Goal: Task Accomplishment & Management: Use online tool/utility

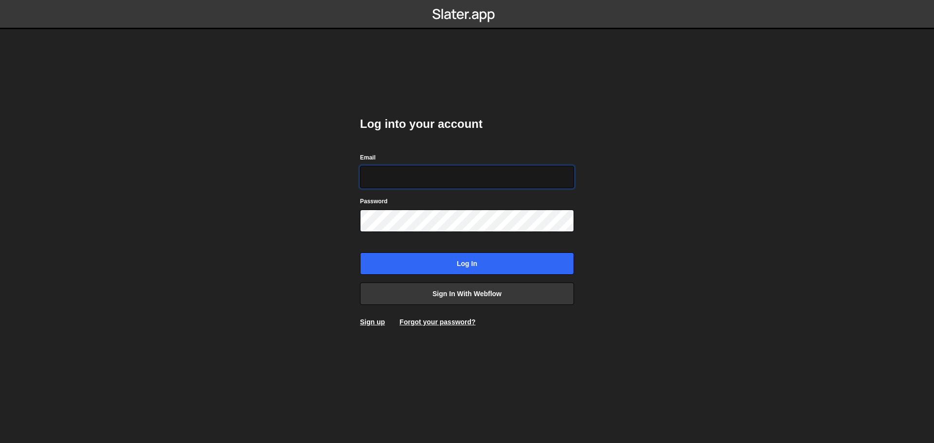
type input "[PERSON_NAME][EMAIL_ADDRESS][DOMAIN_NAME]"
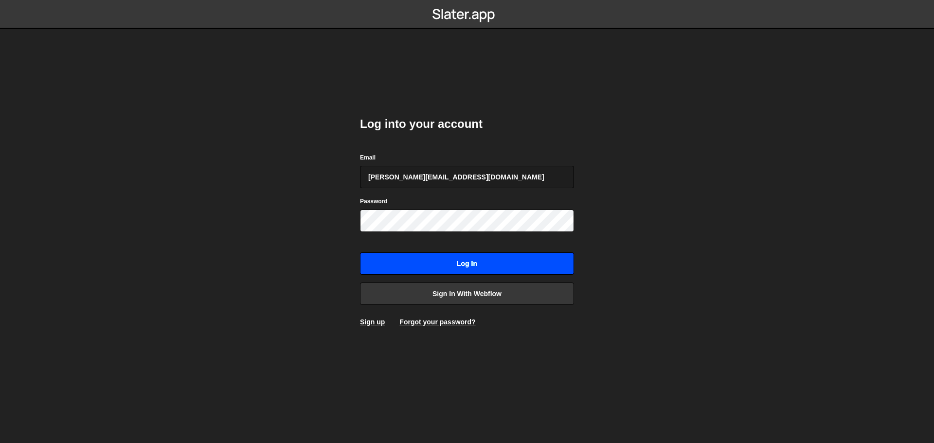
click at [452, 263] on input "Log in" at bounding box center [467, 263] width 214 height 22
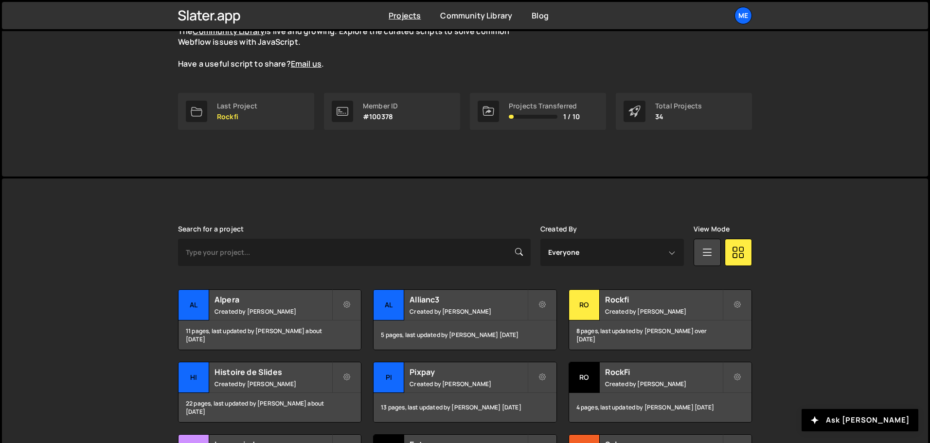
scroll to position [243, 0]
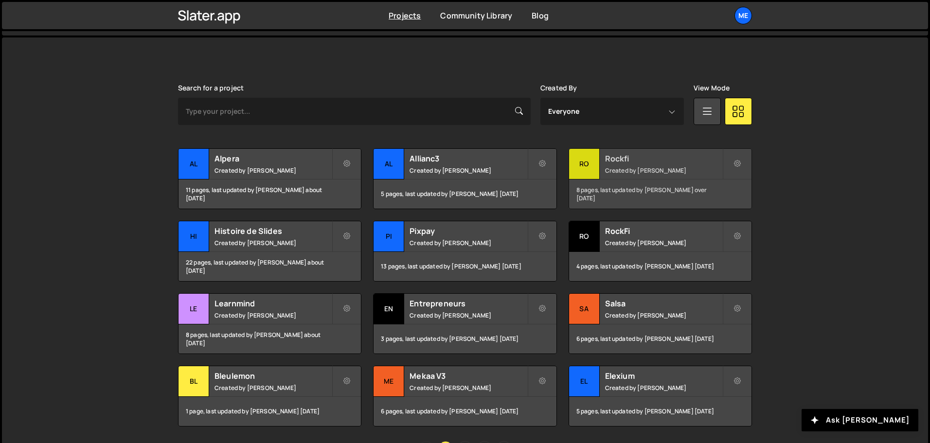
click at [644, 161] on h2 "Rockfi" at bounding box center [663, 158] width 117 height 11
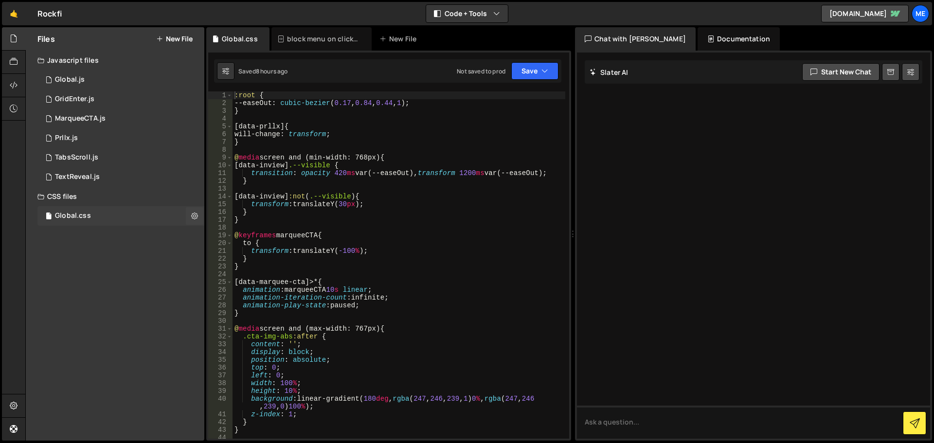
click at [101, 210] on div "Global.css 0" at bounding box center [120, 215] width 167 height 19
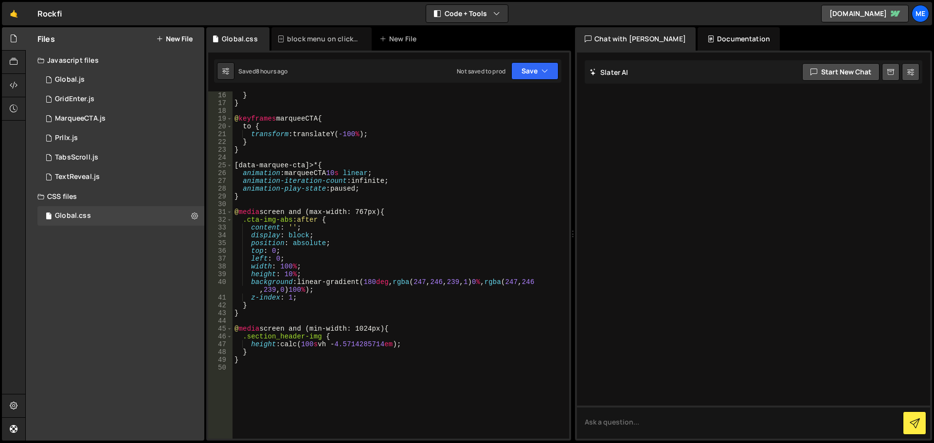
scroll to position [146, 0]
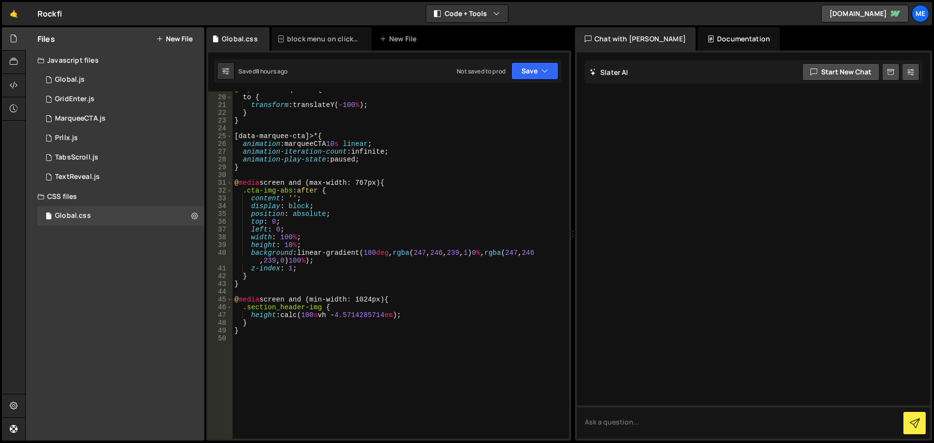
click at [273, 339] on div "@ keyframes marqueeCTA { to { transform : translateY( -100 % ) ; } } [ data-mar…" at bounding box center [398, 267] width 333 height 363
paste textarea "</style>"
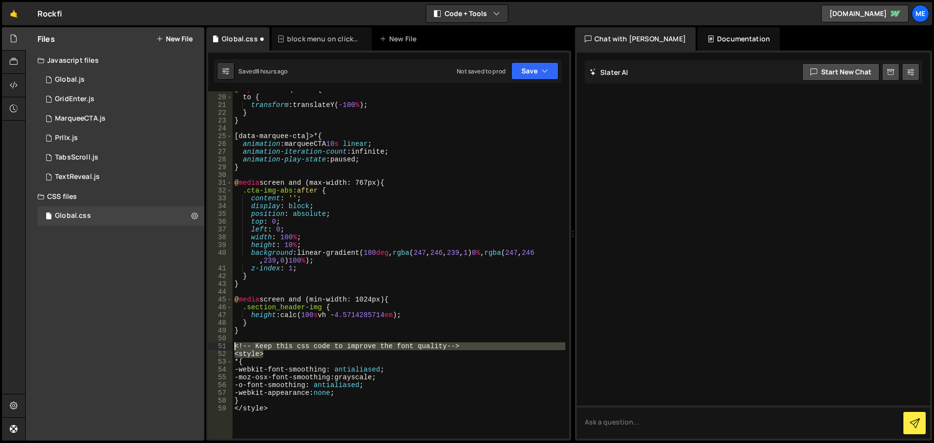
drag, startPoint x: 271, startPoint y: 353, endPoint x: 226, endPoint y: 349, distance: 45.9
click at [226, 349] on div "</style> 19 20 21 22 23 24 25 26 27 28 29 30 31 32 33 34 35 36 37 38 39 40 41 4…" at bounding box center [388, 264] width 361 height 347
type textarea "<!-- Keep this css code to improve the font quality--> <style>"
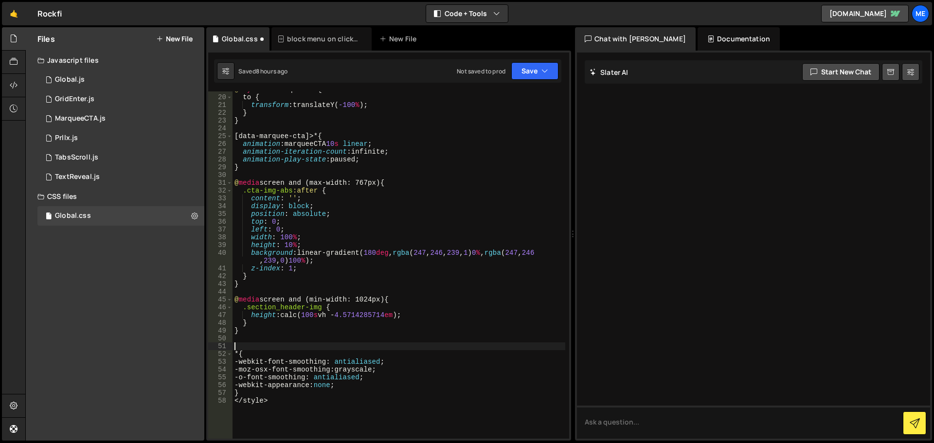
drag, startPoint x: 275, startPoint y: 402, endPoint x: 224, endPoint y: 404, distance: 51.1
click at [224, 404] on div "19 20 21 22 23 24 25 26 27 28 29 30 31 32 33 34 35 36 37 38 39 40 41 42 43 44 4…" at bounding box center [388, 264] width 361 height 347
type textarea "</style>"
click at [264, 339] on div "@ keyframes marqueeCTA { to { transform : translateY( -100 % ) ; } } [ data-mar…" at bounding box center [398, 267] width 333 height 363
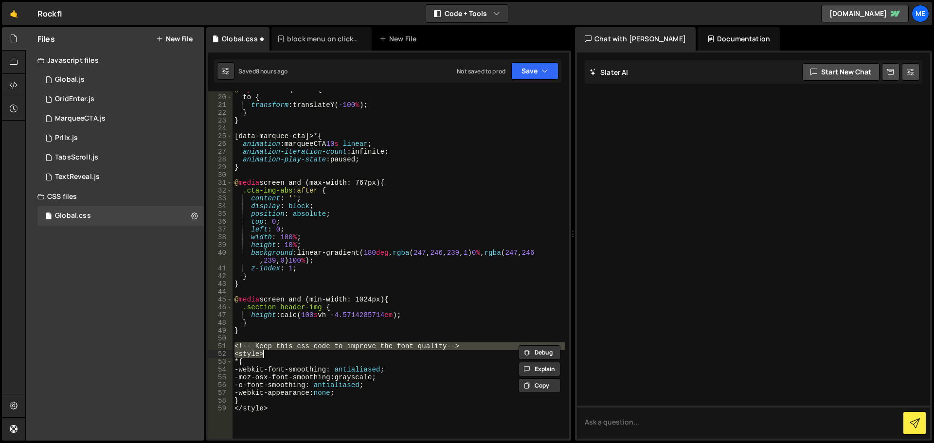
click at [285, 354] on div "@ keyframes marqueeCTA { to { transform : translateY( -100 % ) ; } } [ data-mar…" at bounding box center [398, 264] width 333 height 347
type textarea "<style>"
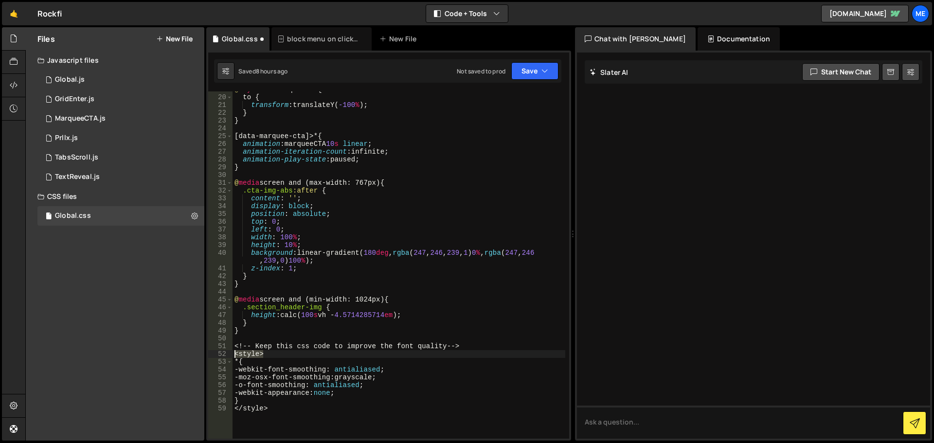
drag, startPoint x: 304, startPoint y: 356, endPoint x: 220, endPoint y: 353, distance: 84.2
click at [220, 353] on div "<style> 19 20 21 22 23 24 25 26 27 28 29 30 31 32 33 34 35 36 37 38 39 40 41 42…" at bounding box center [388, 264] width 361 height 347
drag, startPoint x: 244, startPoint y: 396, endPoint x: 232, endPoint y: 396, distance: 11.2
click at [232, 396] on div "@ keyframes marqueeCTA { to { transform : translateY( -100 % ) ; } } [ data-mar…" at bounding box center [398, 267] width 333 height 363
click at [267, 404] on div "@ keyframes marqueeCTA { to { transform : translateY( -100 % ) ; } } [ data-mar…" at bounding box center [398, 267] width 333 height 363
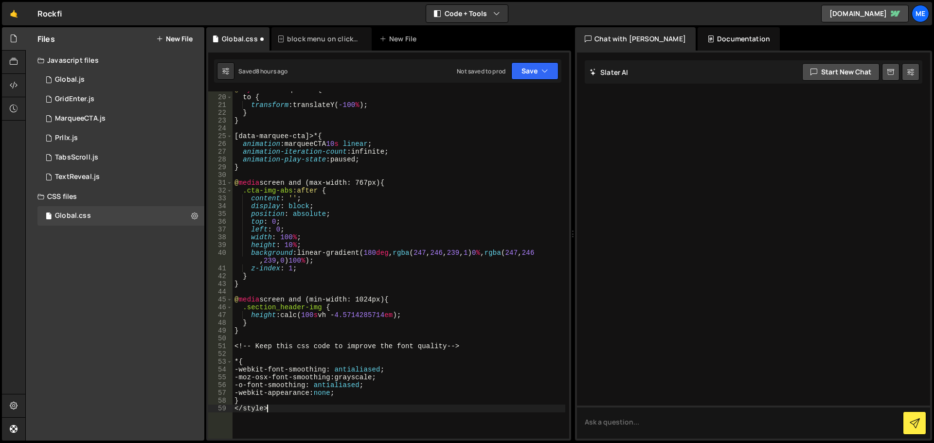
drag, startPoint x: 256, startPoint y: 412, endPoint x: 219, endPoint y: 412, distance: 37.4
click at [219, 412] on div "} 19 20 21 22 23 24 25 26 27 28 29 30 31 32 33 34 35 36 37 38 39 40 41 42 43 44…" at bounding box center [388, 264] width 361 height 347
type textarea "</style>"
click at [253, 334] on div "@ keyframes marqueeCTA { to { transform : translateY( -100 % ) ; } } [ data-mar…" at bounding box center [398, 267] width 333 height 363
type textarea "}"
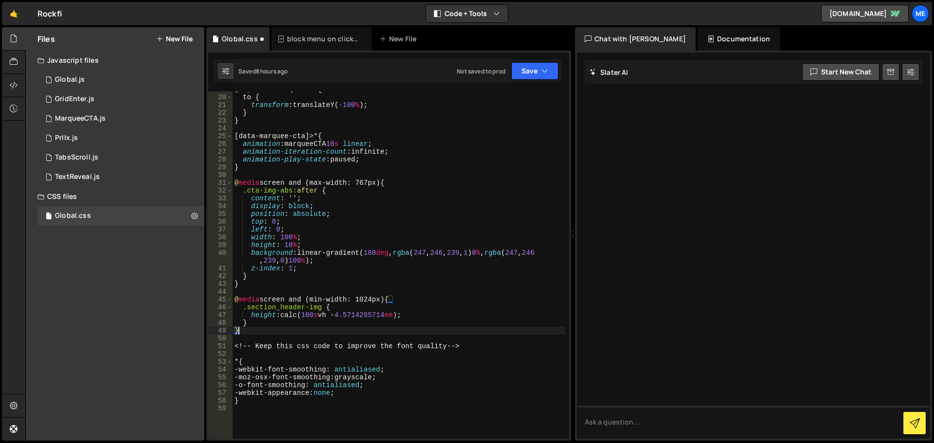
click at [255, 340] on div "@ keyframes marqueeCTA { to { transform : translateY( -100 % ) ; } } [ data-mar…" at bounding box center [398, 267] width 333 height 363
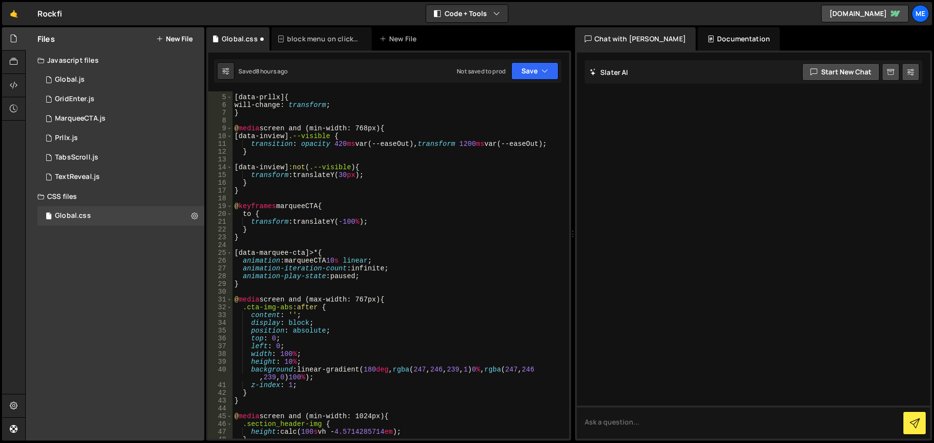
scroll to position [0, 0]
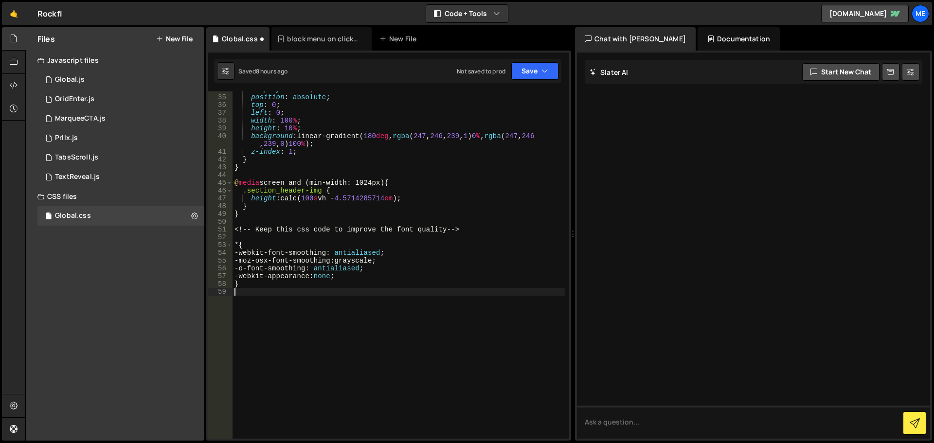
click at [277, 304] on div "display : block ; position : absolute ; top : 0 ; left : 0 ; width : 100 % ; he…" at bounding box center [398, 267] width 333 height 363
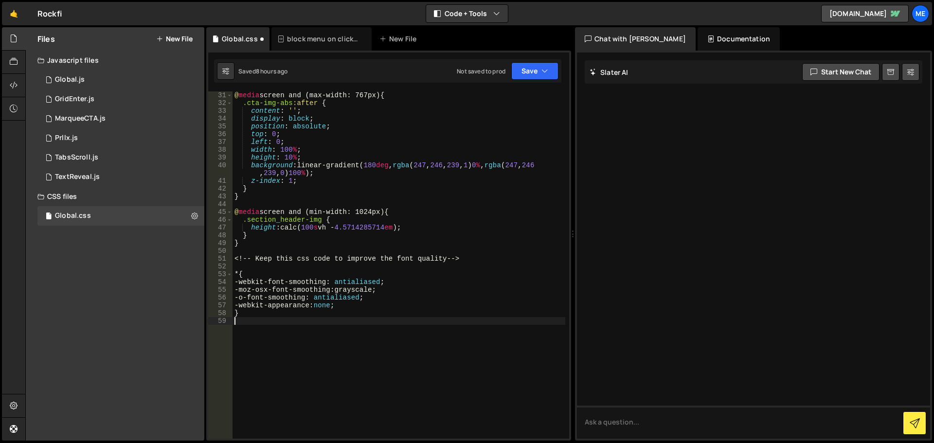
click at [256, 263] on div "@ media screen and (max-width: 767px) { .cta-img-abs :after { content : ' ' ; d…" at bounding box center [398, 272] width 333 height 363
drag, startPoint x: 483, startPoint y: 256, endPoint x: 175, endPoint y: 255, distance: 308.3
click at [175, 255] on div "Files New File Javascript files 1 Global.js 0 1 GridEnter.js 0 1 MarqueeCTA.js 0" at bounding box center [479, 234] width 908 height 414
type textarea "<!-- Keep this css code to improve the font quality-->"
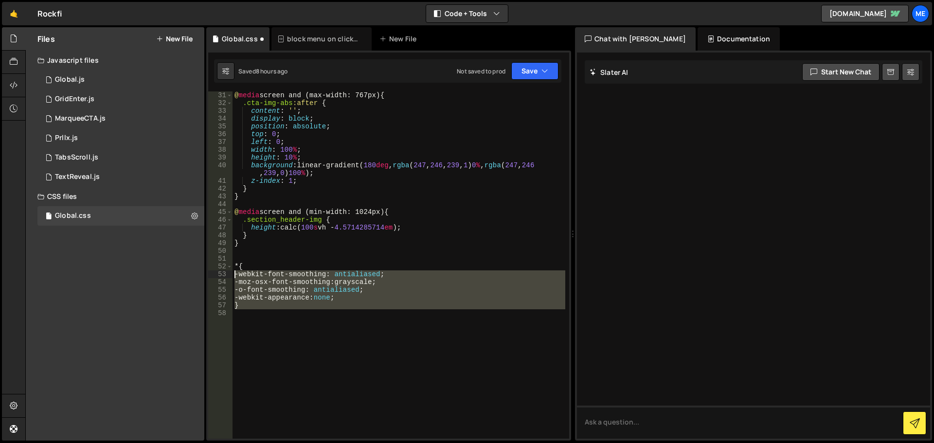
drag, startPoint x: 264, startPoint y: 318, endPoint x: 210, endPoint y: 264, distance: 76.7
click at [210, 264] on div "31 32 33 34 35 36 37 38 39 40 41 42 43 44 45 46 47 48 49 50 51 52 53 54 55 56 5…" at bounding box center [388, 264] width 361 height 347
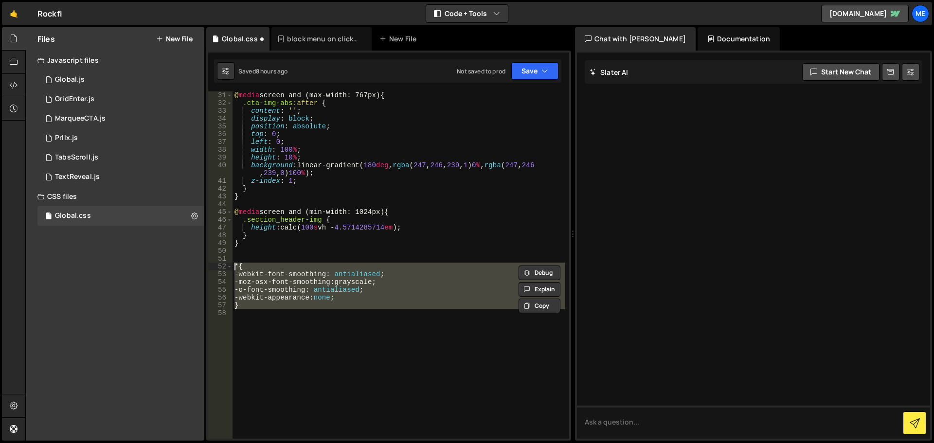
click at [290, 274] on div "@ media screen and (max-width: 767px) { .cta-img-abs :after { content : ' ' ; d…" at bounding box center [398, 264] width 333 height 347
type textarea "-webkit-font-smoothing: antialiased;"
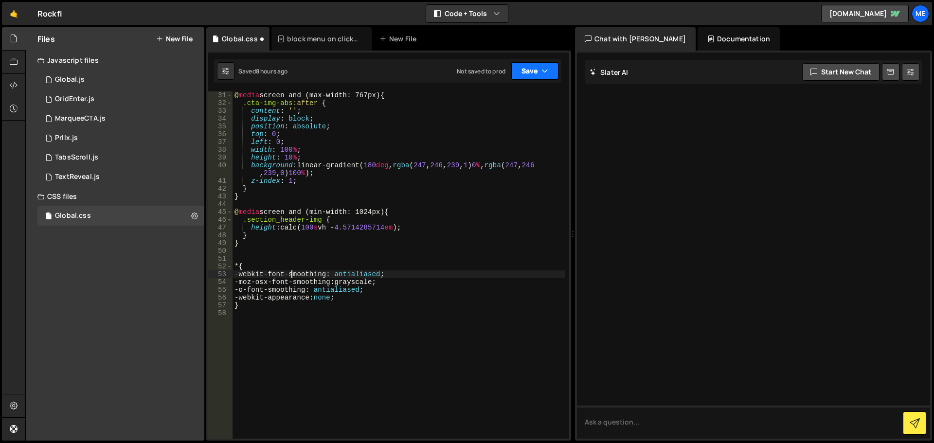
click at [537, 68] on button "Save" at bounding box center [534, 71] width 47 height 18
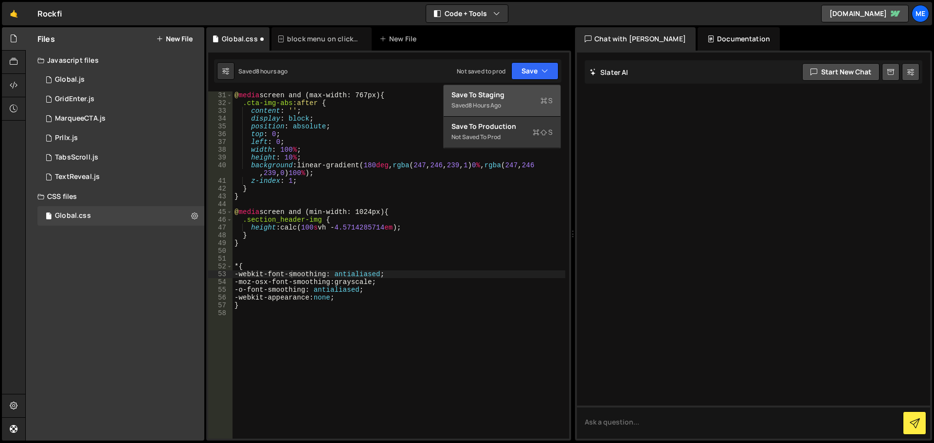
click at [522, 102] on div "Saved 8 hours ago" at bounding box center [501, 106] width 101 height 12
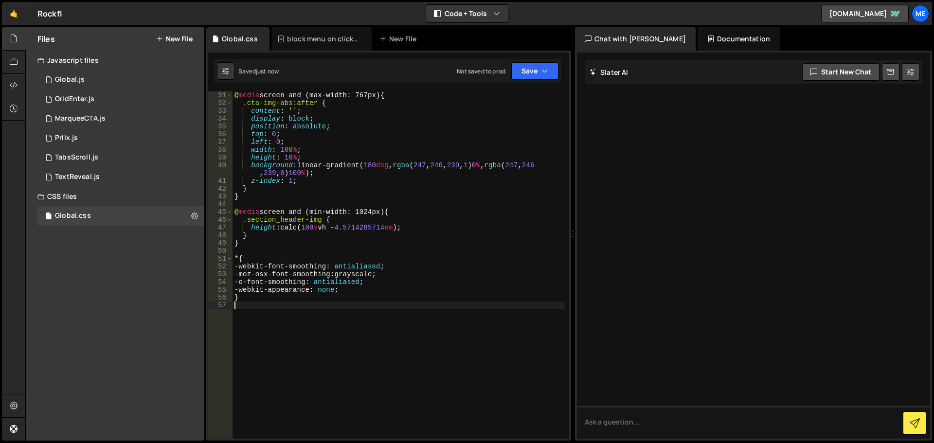
click at [358, 325] on div "@ media screen and (max-width: 767px) { .cta-img-abs :after { content : ' ' ; d…" at bounding box center [398, 272] width 333 height 363
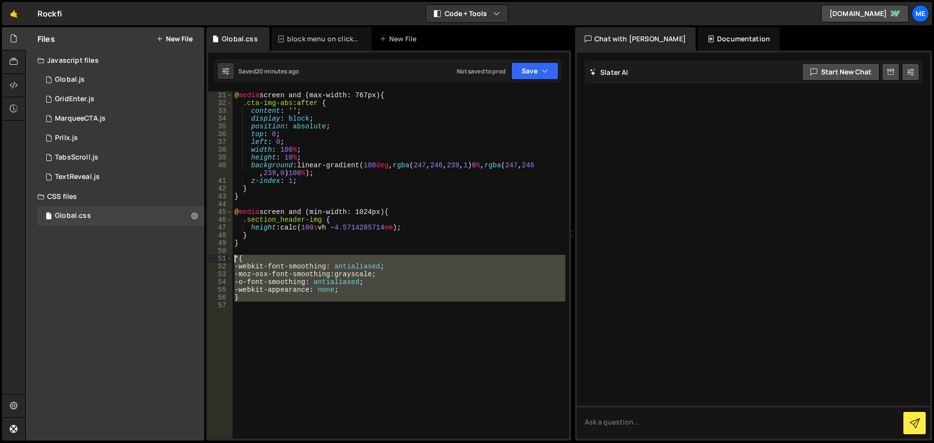
drag, startPoint x: 262, startPoint y: 312, endPoint x: 225, endPoint y: 253, distance: 69.9
click at [225, 253] on div "31 32 33 34 35 36 37 38 39 40 41 42 43 44 45 46 47 48 49 50 51 52 53 54 55 56 5…" at bounding box center [388, 264] width 361 height 347
type textarea "* {"
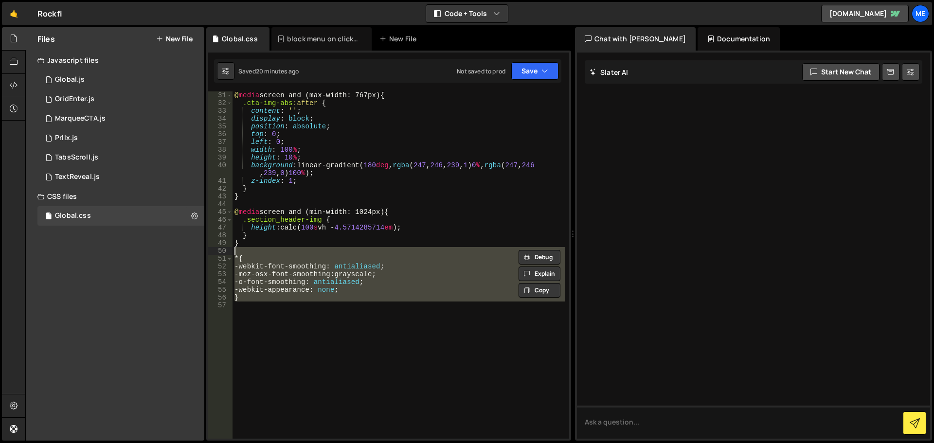
click at [272, 316] on div "@ media screen and (max-width: 767px) { .cta-img-abs :after { content : ' ' ; d…" at bounding box center [398, 264] width 333 height 347
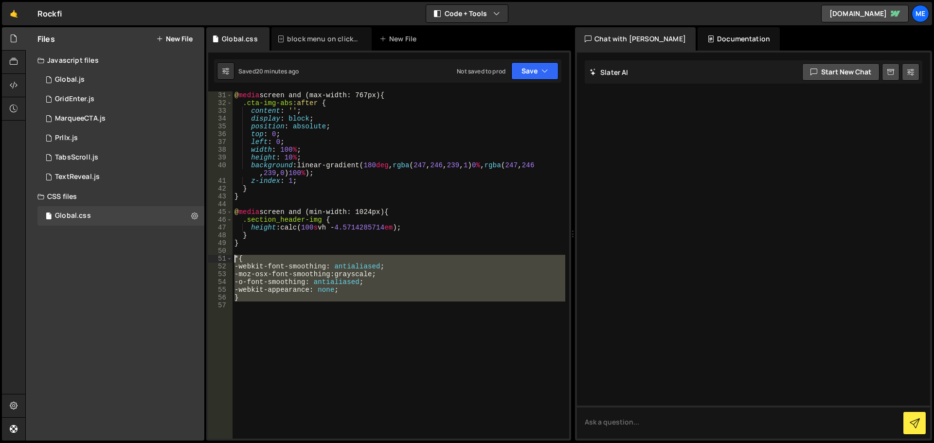
drag, startPoint x: 330, startPoint y: 332, endPoint x: 215, endPoint y: 256, distance: 137.3
click at [215, 256] on div "31 32 33 34 35 36 37 38 39 40 41 42 43 44 45 46 47 48 49 50 51 52 53 54 55 56 5…" at bounding box center [388, 264] width 361 height 347
click at [312, 293] on div "@ media screen and (max-width: 767px) { .cta-img-abs :after { content : ' ' ; d…" at bounding box center [398, 264] width 333 height 347
drag, startPoint x: 235, startPoint y: 285, endPoint x: 222, endPoint y: 258, distance: 30.4
click at [222, 258] on div "-webkit-appearance: none; 31 32 33 34 35 36 37 38 39 40 41 42 43 44 45 46 47 48…" at bounding box center [388, 264] width 361 height 347
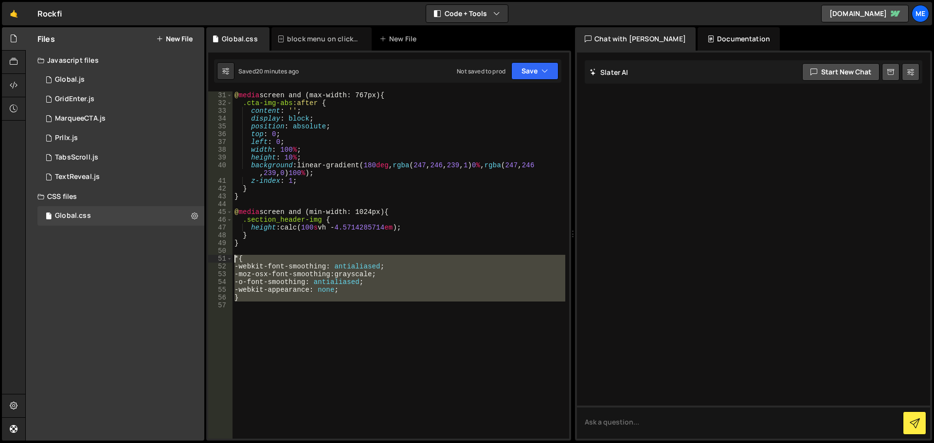
type textarea "* { -webkit-font-smoothing: antialiased;"
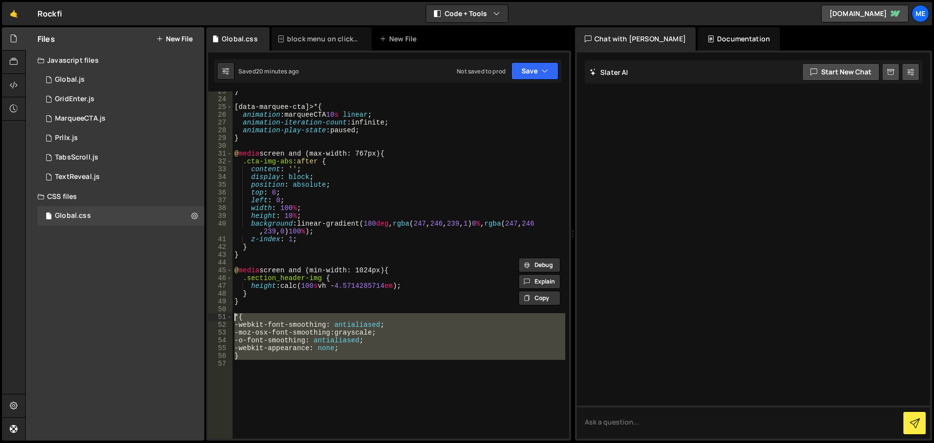
scroll to position [175, 0]
click at [535, 64] on button "Save" at bounding box center [534, 71] width 47 height 18
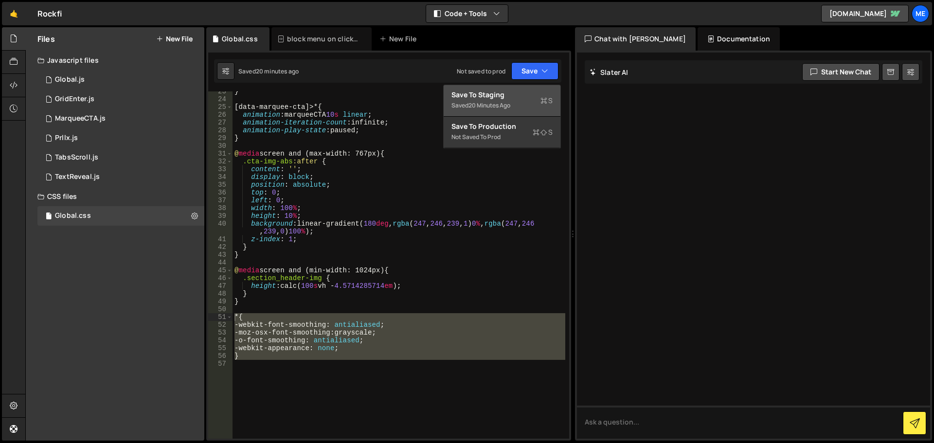
click at [509, 98] on div "Save to Staging S" at bounding box center [501, 95] width 101 height 10
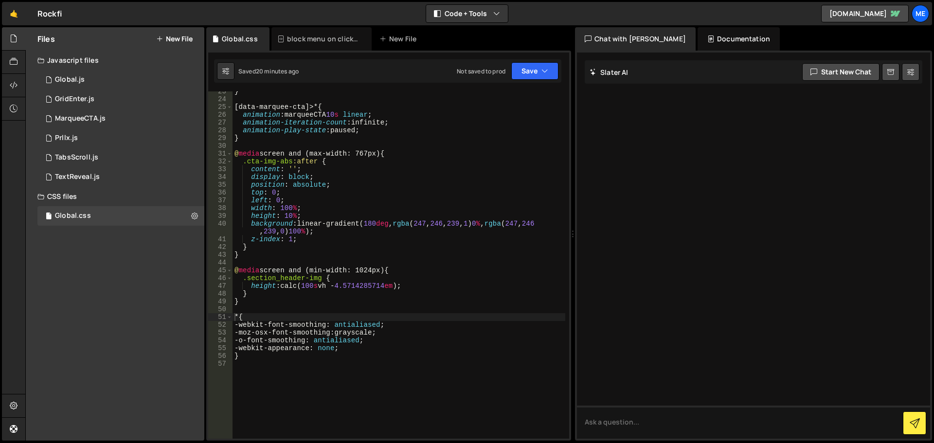
click at [707, 296] on div at bounding box center [753, 246] width 353 height 386
